Goal: Book appointment/travel/reservation

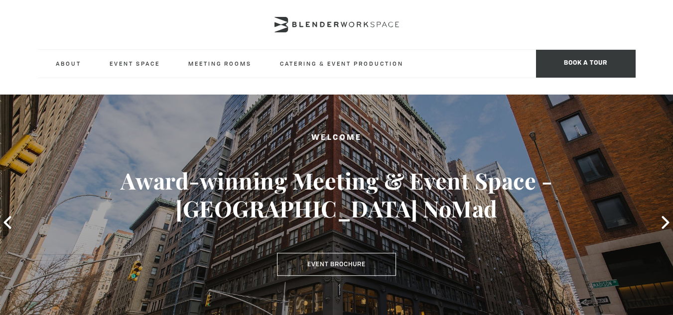
type div "[DATE]"
click at [621, 98] on div "Welcome Award-winning Meeting & Event Space - [GEOGRAPHIC_DATA] NoMad Event Bro…" at bounding box center [336, 223] width 673 height 256
